Goal: Task Accomplishment & Management: Manage account settings

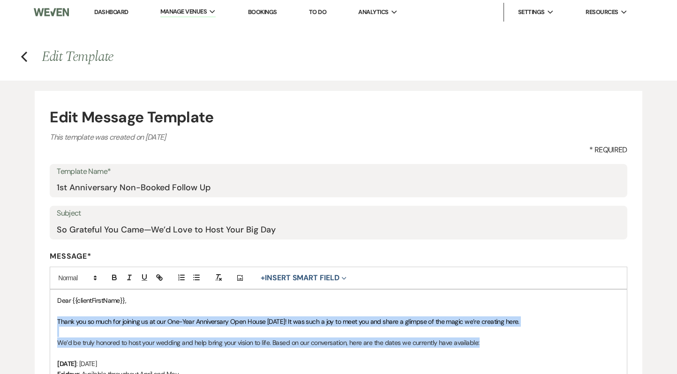
click at [114, 13] on link "Dashboard" at bounding box center [111, 12] width 34 height 8
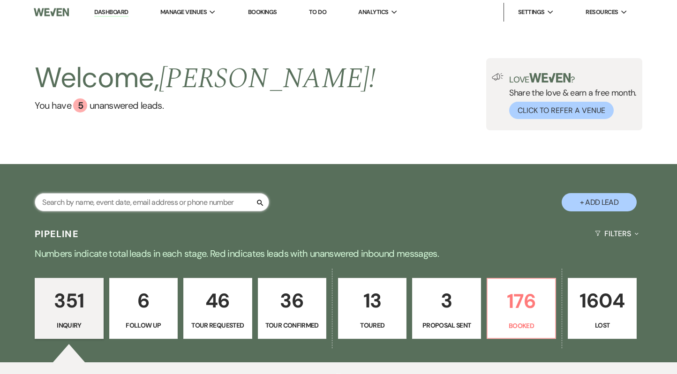
click at [119, 200] on input "text" at bounding box center [152, 202] width 234 height 18
type input "[PERSON_NAME]"
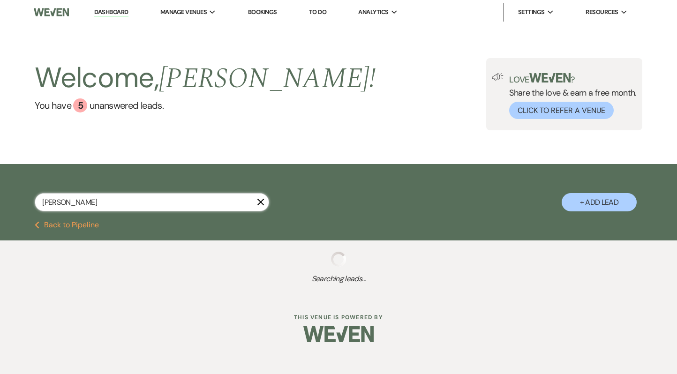
select select "2"
select select "8"
select select "10"
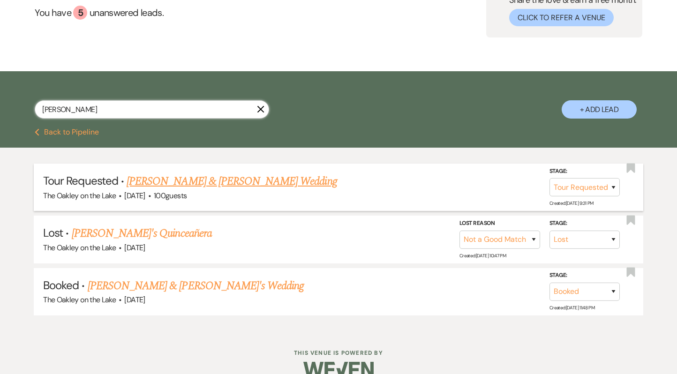
scroll to position [96, 0]
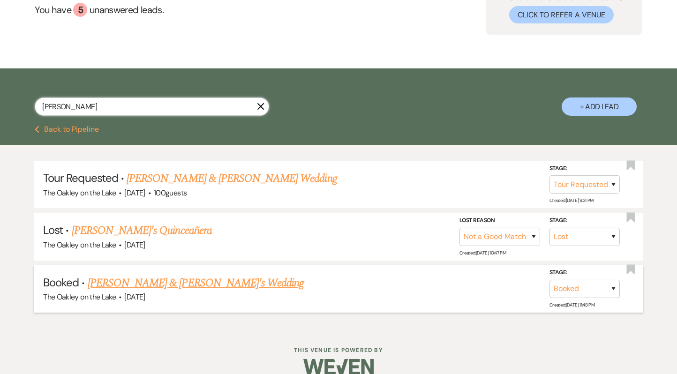
type input "[PERSON_NAME]"
click at [192, 282] on link "[PERSON_NAME] & [PERSON_NAME]'s Wedding" at bounding box center [196, 283] width 217 height 17
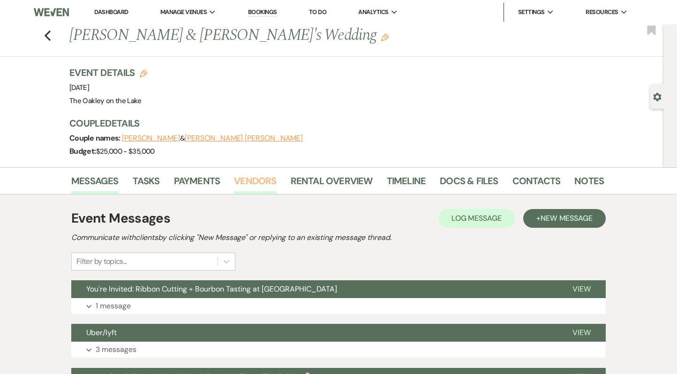
click at [244, 188] on link "Vendors" at bounding box center [255, 183] width 42 height 21
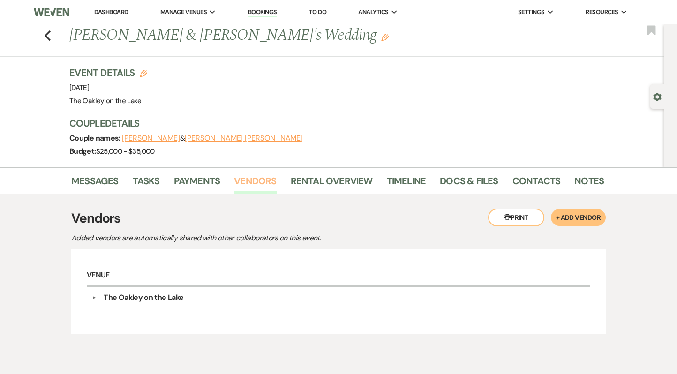
scroll to position [43, 0]
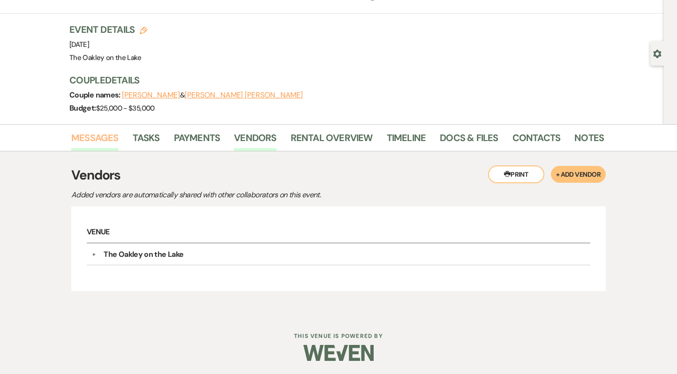
click at [100, 144] on link "Messages" at bounding box center [94, 140] width 47 height 21
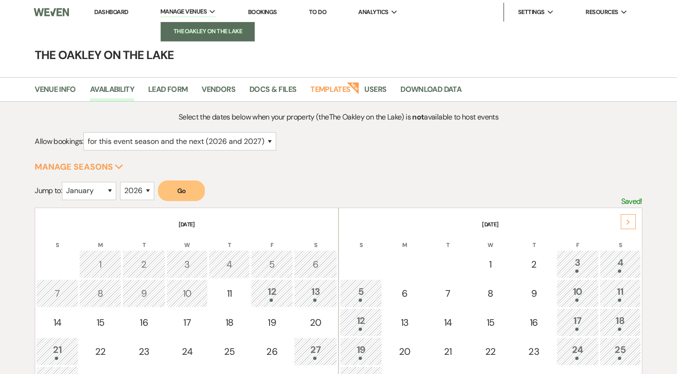
click at [202, 32] on li "The Oakley on the Lake" at bounding box center [207, 31] width 84 height 9
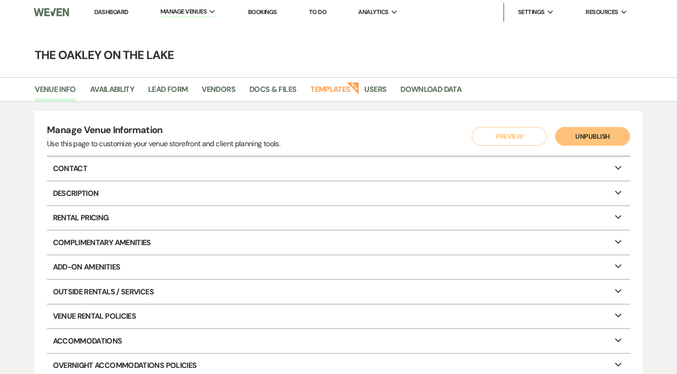
click at [259, 13] on link "Bookings" at bounding box center [262, 12] width 29 height 8
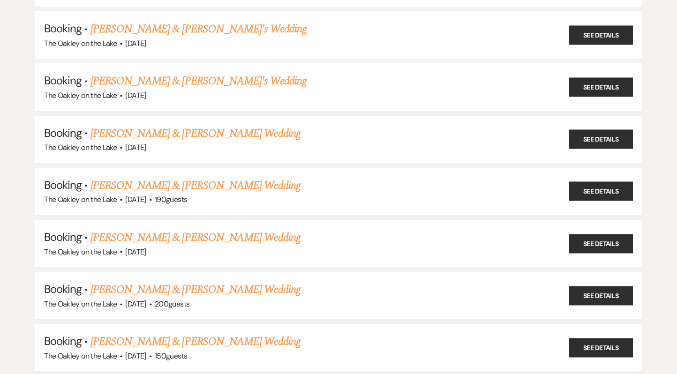
scroll to position [269, 0]
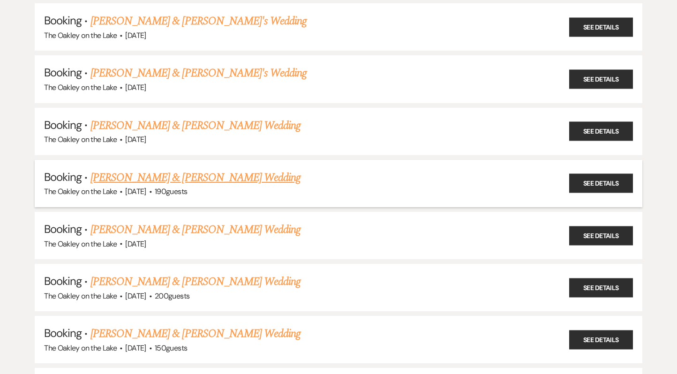
click at [216, 170] on link "Stephen Byrd & Dahnea Finkley's Wedding" at bounding box center [195, 177] width 210 height 17
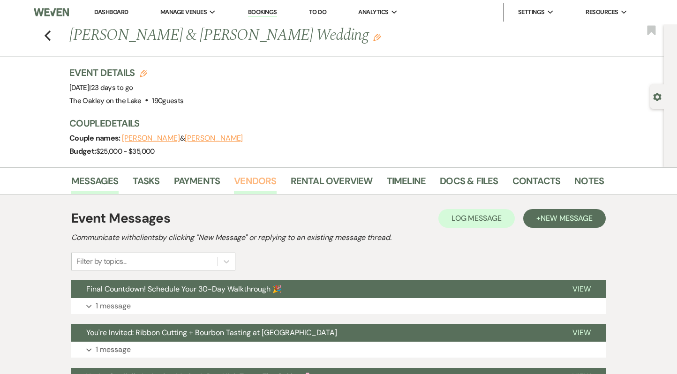
click at [246, 182] on link "Vendors" at bounding box center [255, 183] width 42 height 21
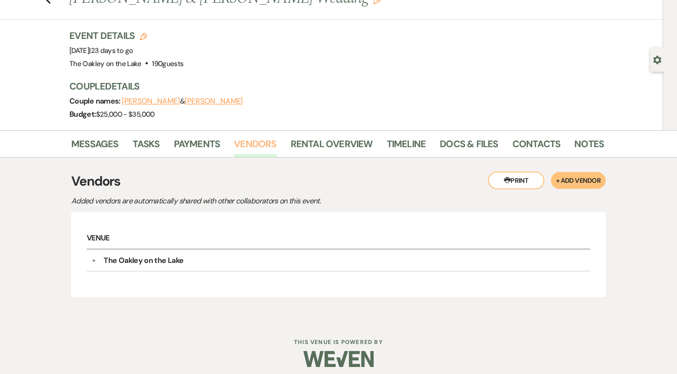
scroll to position [43, 0]
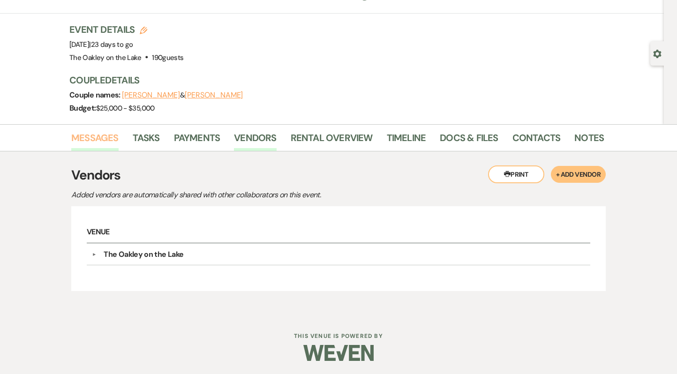
click at [106, 133] on link "Messages" at bounding box center [94, 140] width 47 height 21
